Goal: Obtain resource: Download file/media

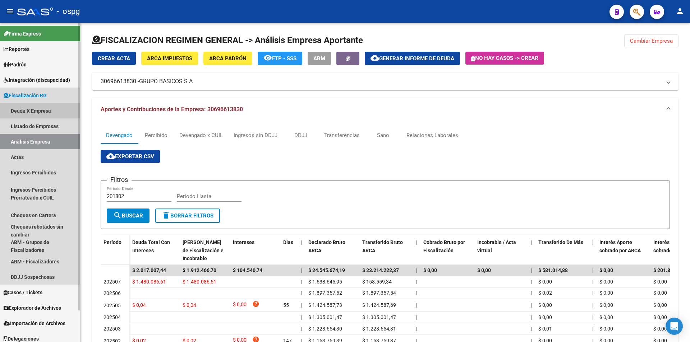
click at [37, 108] on link "Deuda X Empresa" at bounding box center [40, 110] width 80 height 15
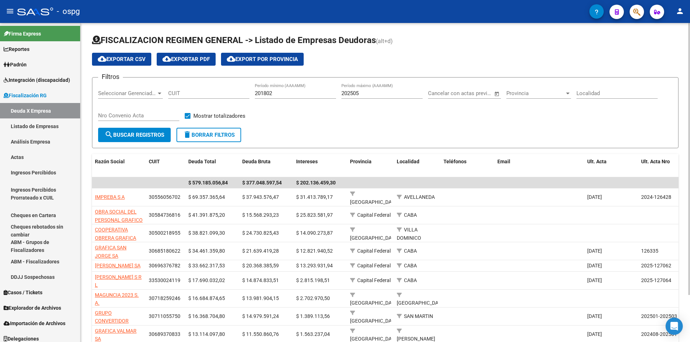
click at [120, 61] on span "cloud_download Exportar CSV" at bounding box center [122, 59] width 48 height 6
click at [365, 95] on input "202505" at bounding box center [381, 93] width 81 height 6
type input "202506"
click at [122, 137] on span "search Buscar Registros" at bounding box center [135, 135] width 60 height 6
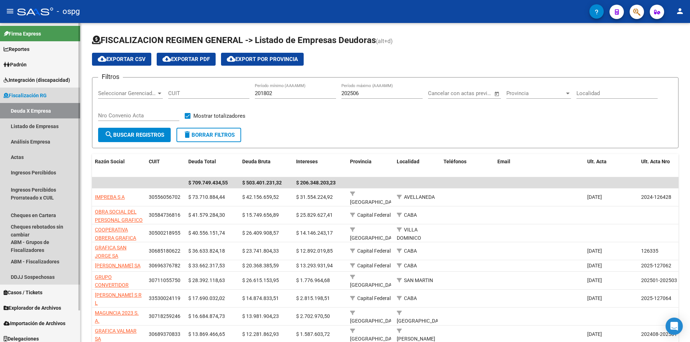
click at [42, 110] on link "Deuda X Empresa" at bounding box center [40, 110] width 80 height 15
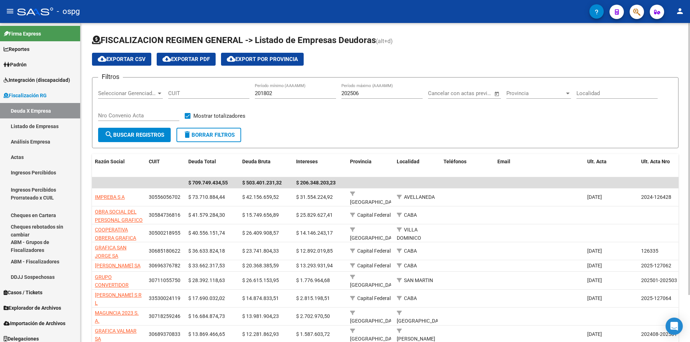
click at [118, 57] on span "cloud_download Exportar CSV" at bounding box center [122, 59] width 48 height 6
drag, startPoint x: 26, startPoint y: 216, endPoint x: 682, endPoint y: 12, distance: 686.6
click at [682, 12] on mat-icon "person" at bounding box center [680, 11] width 9 height 9
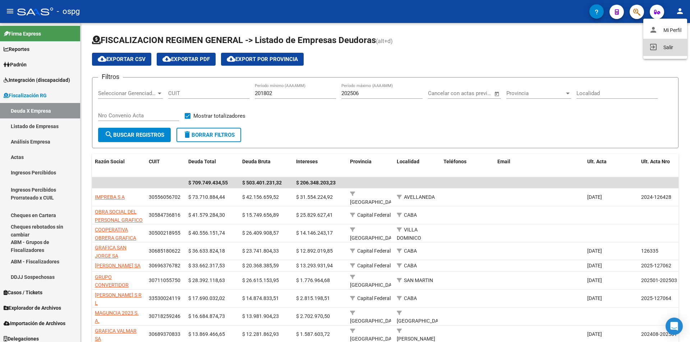
click at [669, 44] on button "exit_to_app Salir" at bounding box center [665, 47] width 44 height 17
